Goal: Find specific page/section

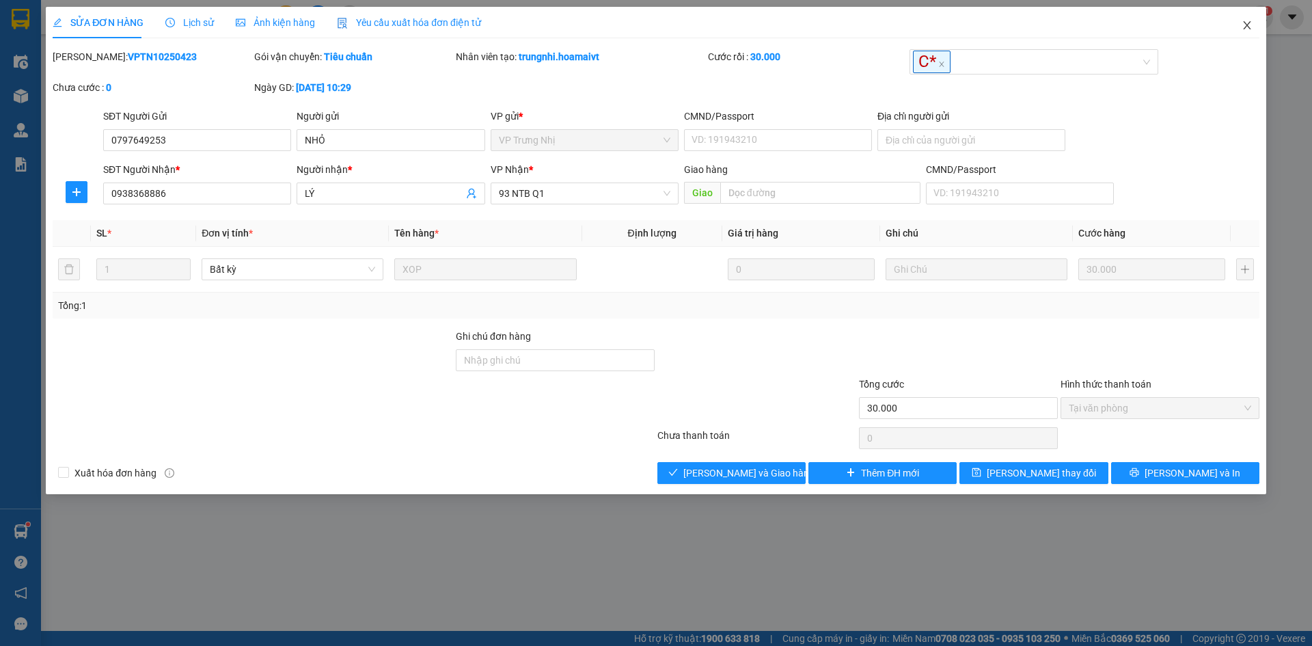
click at [1248, 25] on icon "close" at bounding box center [1247, 25] width 11 height 11
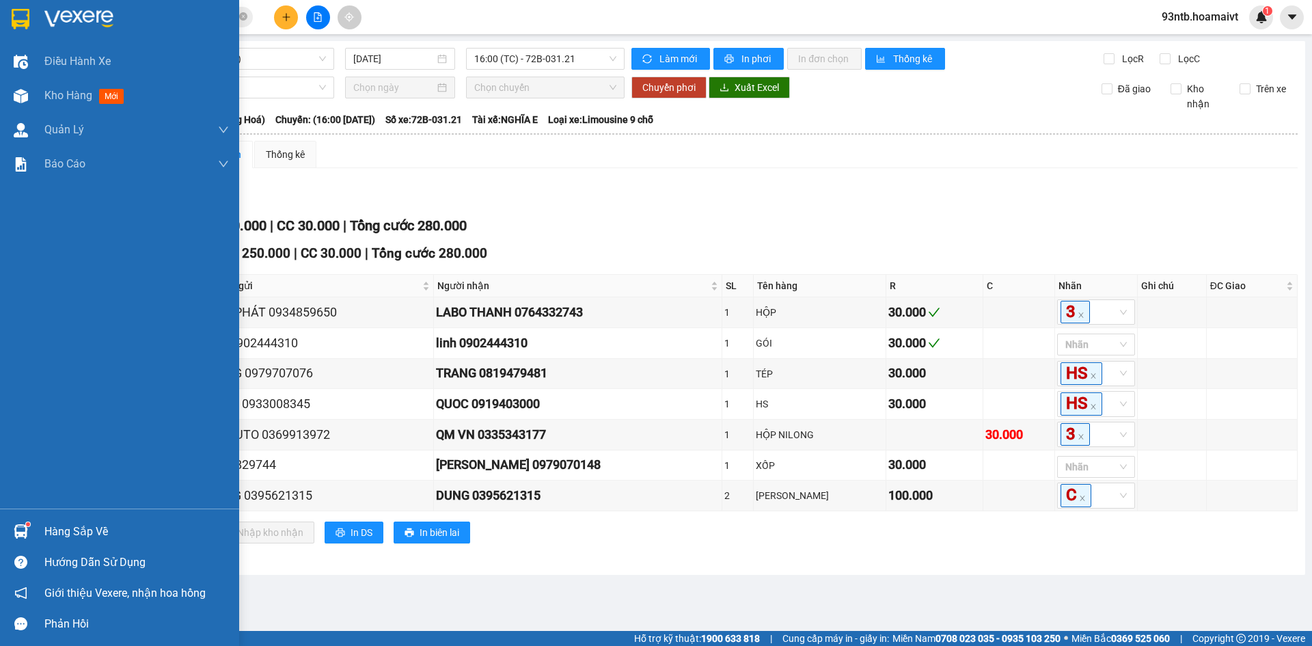
drag, startPoint x: 53, startPoint y: 528, endPoint x: 185, endPoint y: 530, distance: 132.6
click at [53, 529] on div "Hàng sắp về" at bounding box center [136, 532] width 185 height 21
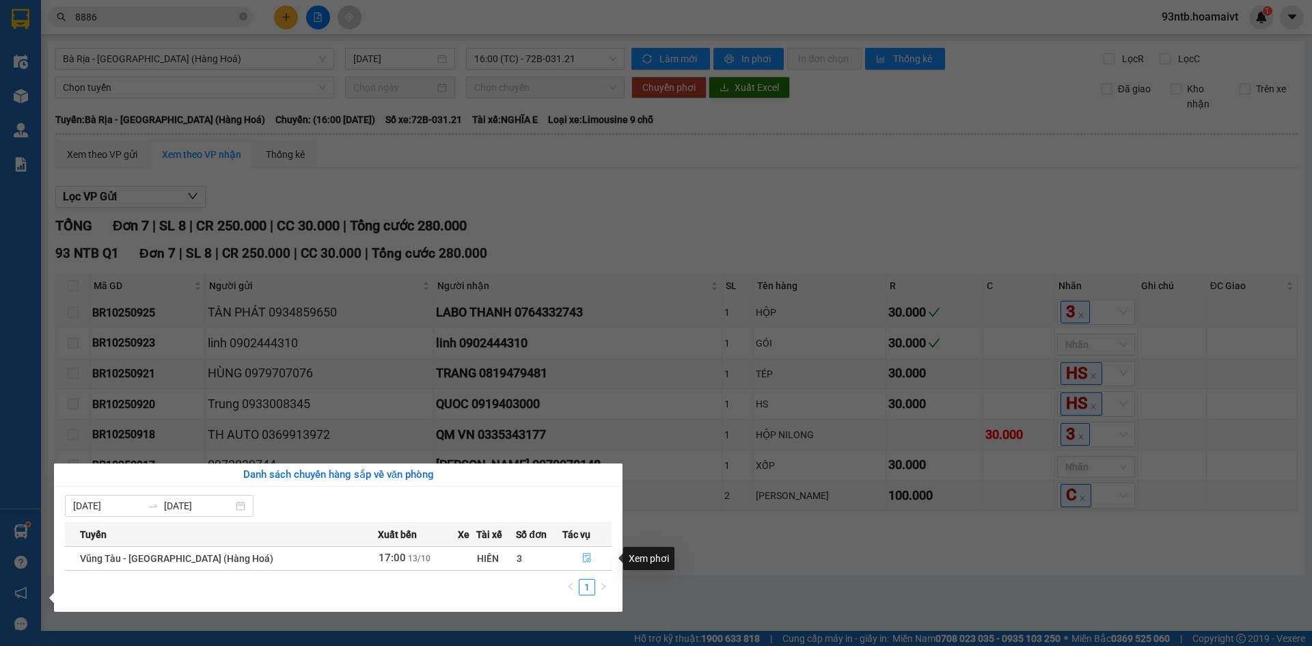
click at [584, 562] on icon "file-done" at bounding box center [588, 559] width 8 height 10
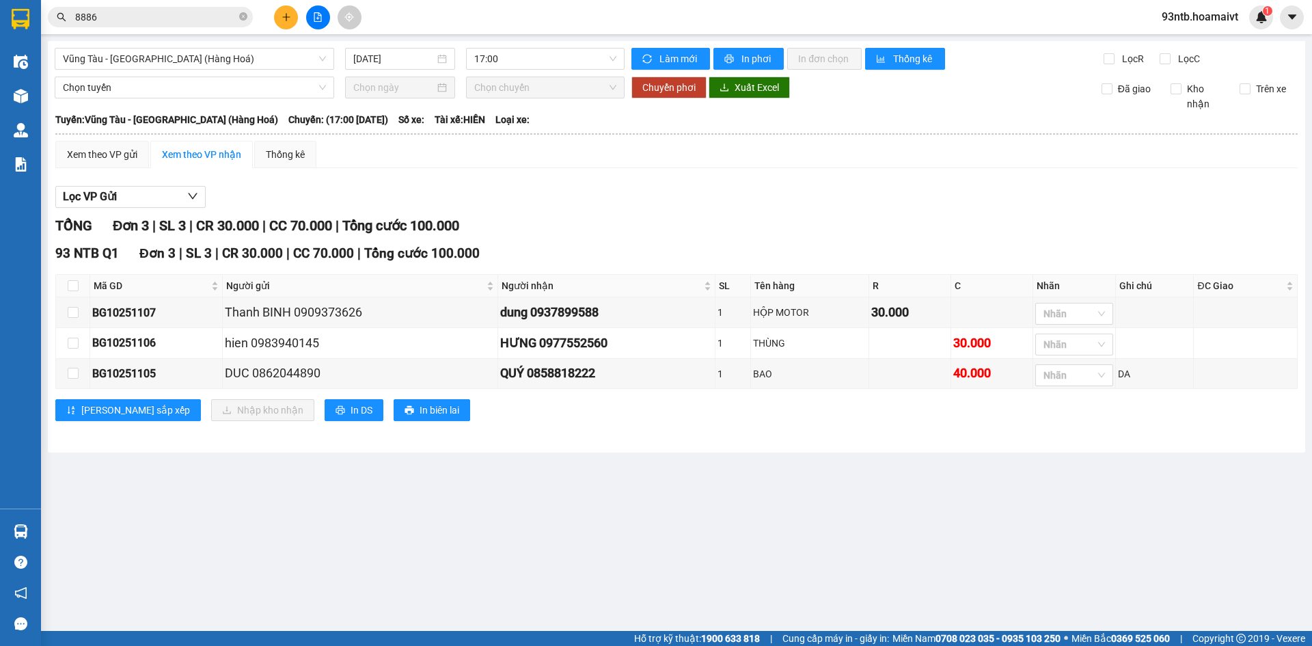
click at [1051, 193] on div "Lọc VP Gửi" at bounding box center [676, 197] width 1243 height 23
click at [1081, 206] on div "Lọc VP Gửi" at bounding box center [676, 197] width 1243 height 23
click at [1132, 213] on div "Lọc VP Gửi TỔNG Đơn 3 | SL 3 | CR 30.000 | CC 70.000 | Tổng cước 100.000 93 NT…" at bounding box center [676, 308] width 1243 height 259
